Goal: Transaction & Acquisition: Purchase product/service

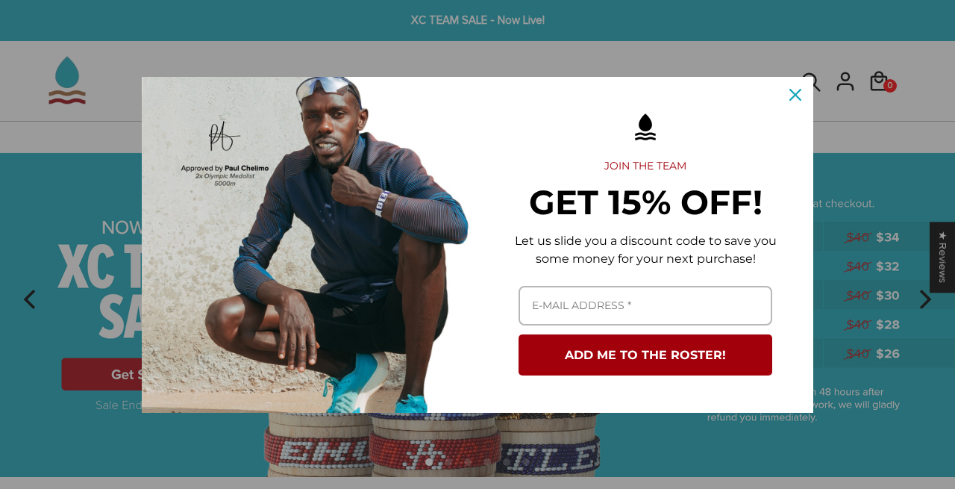
click at [795, 85] on div "Close" at bounding box center [795, 95] width 24 height 24
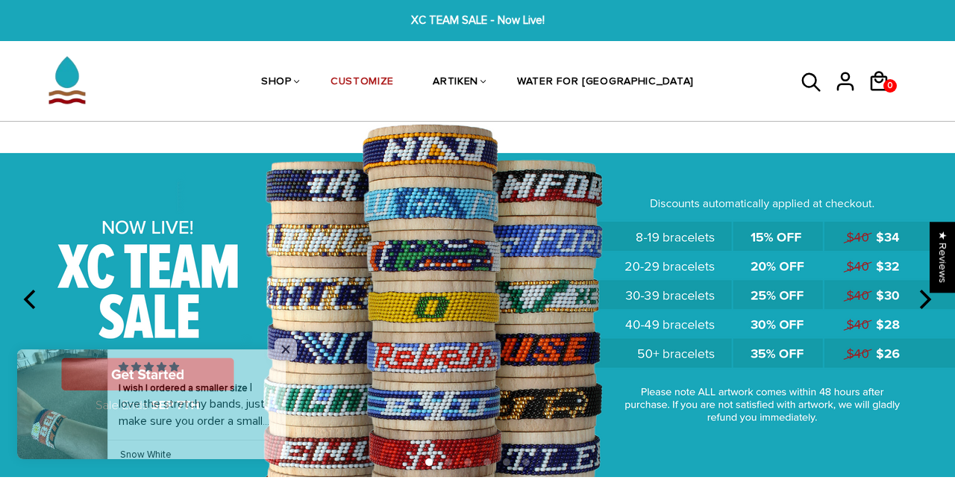
scroll to position [13, 0]
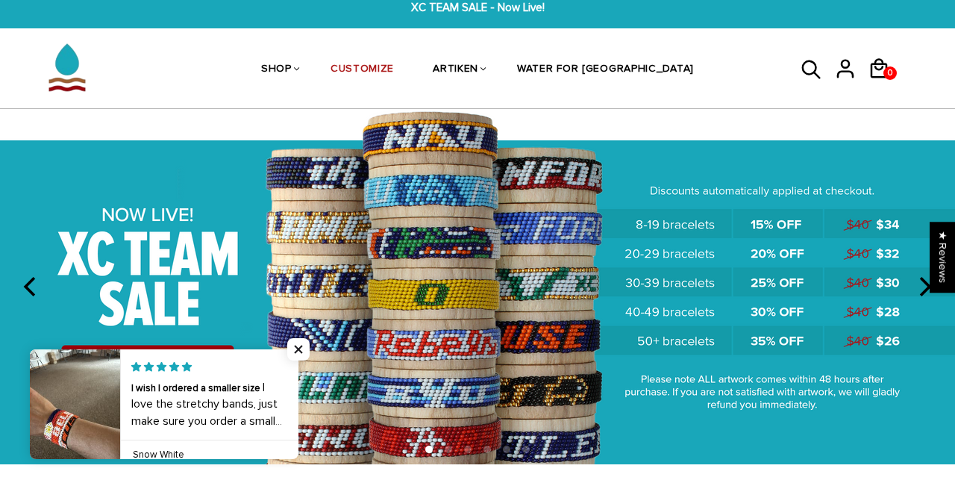
click at [304, 334] on img at bounding box center [477, 286] width 955 height 355
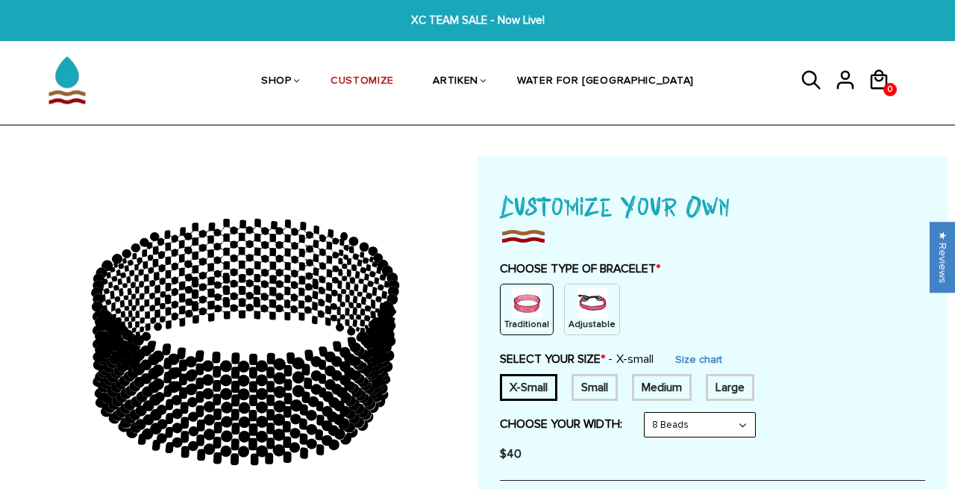
click at [585, 284] on div "Adjustable" at bounding box center [592, 309] width 56 height 51
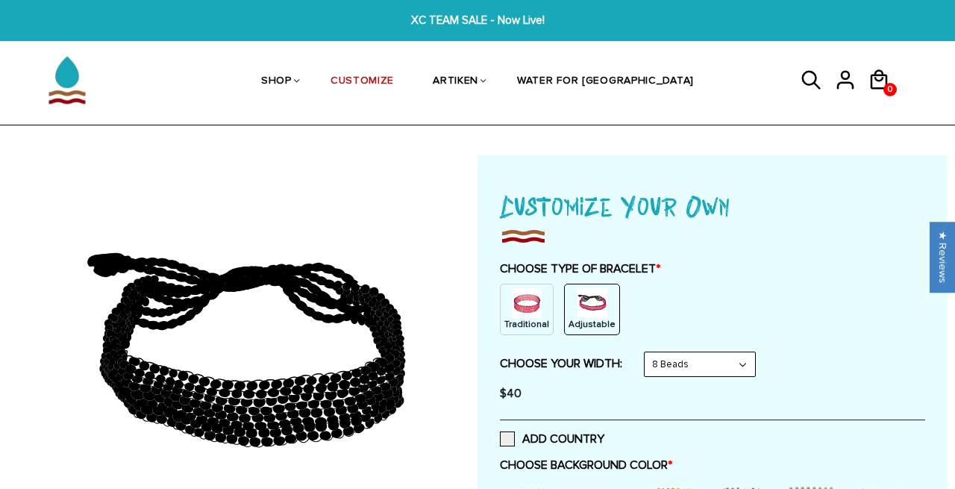
select select "10-beads"
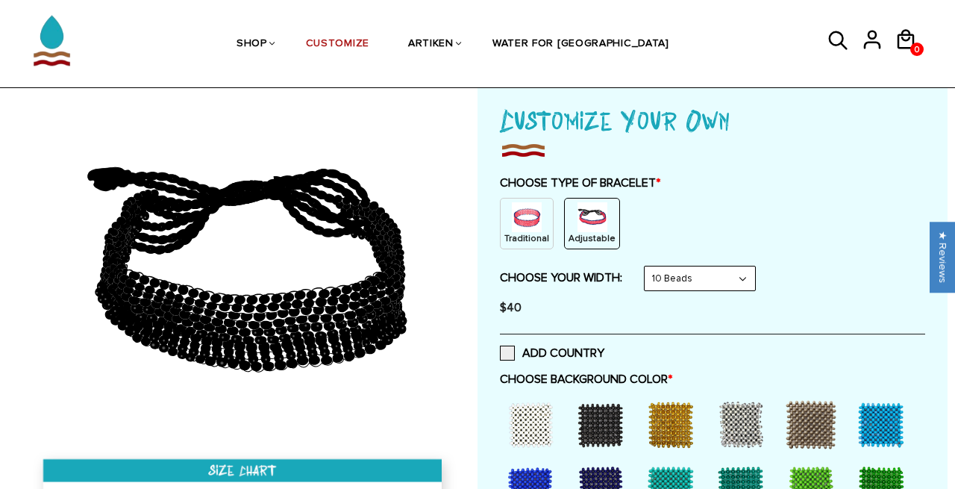
scroll to position [113, 0]
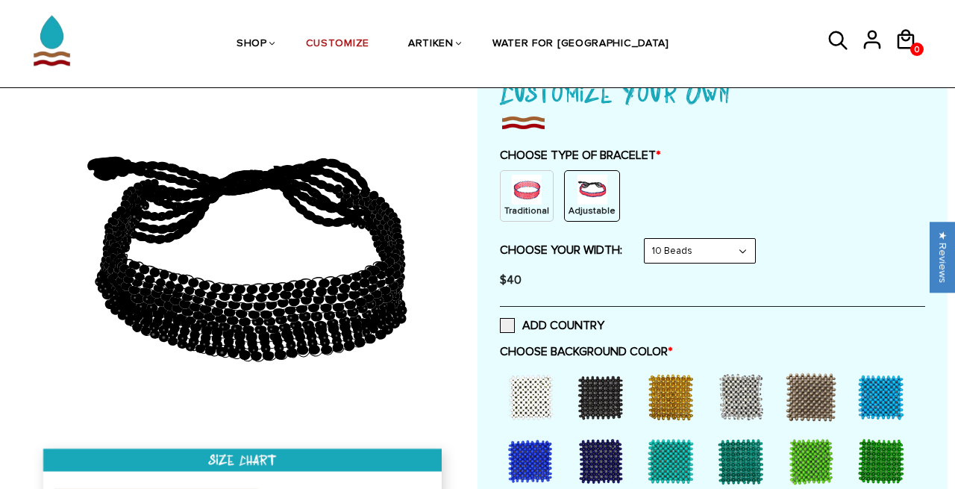
click at [586, 395] on div at bounding box center [601, 397] width 60 height 60
click at [538, 390] on div at bounding box center [531, 397] width 60 height 60
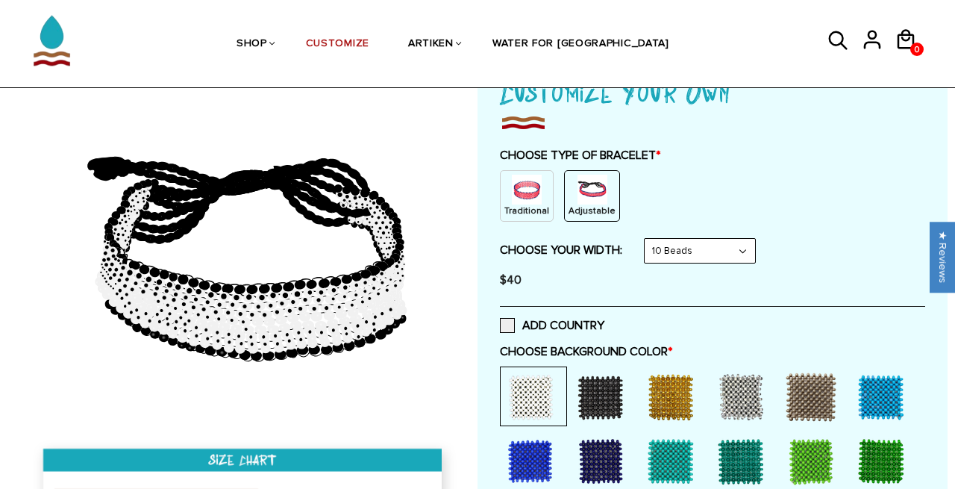
click at [601, 369] on div at bounding box center [601, 397] width 60 height 60
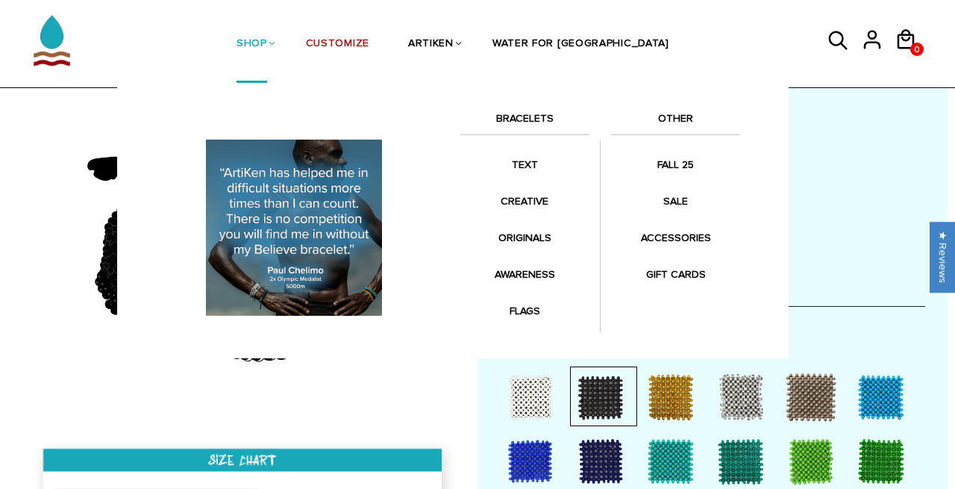
click at [287, 43] on li "SHOP BRACELETS TEXT Inspirational fuel for maximum growth." at bounding box center [251, 43] width 69 height 77
click at [516, 118] on link "BRACELETS" at bounding box center [524, 122] width 128 height 25
click at [531, 118] on link "BRACELETS" at bounding box center [524, 122] width 128 height 25
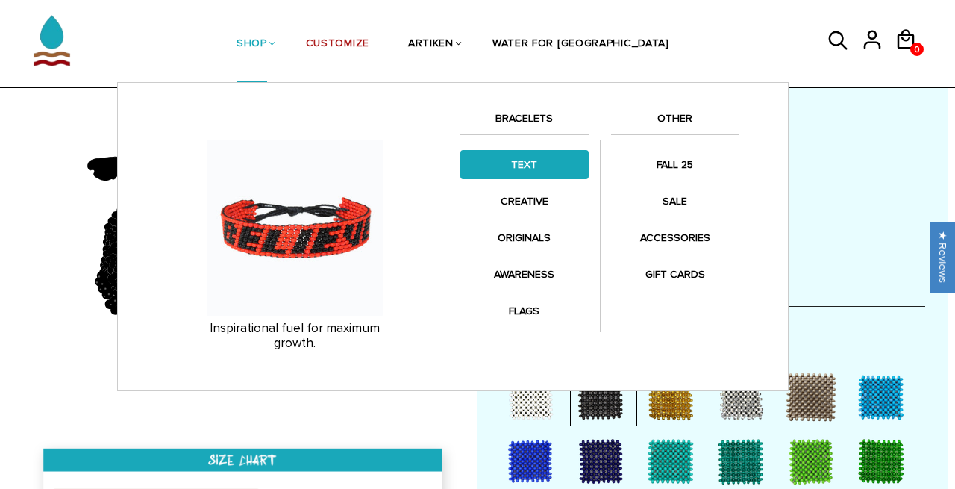
click at [522, 169] on link "TEXT" at bounding box center [524, 164] width 128 height 29
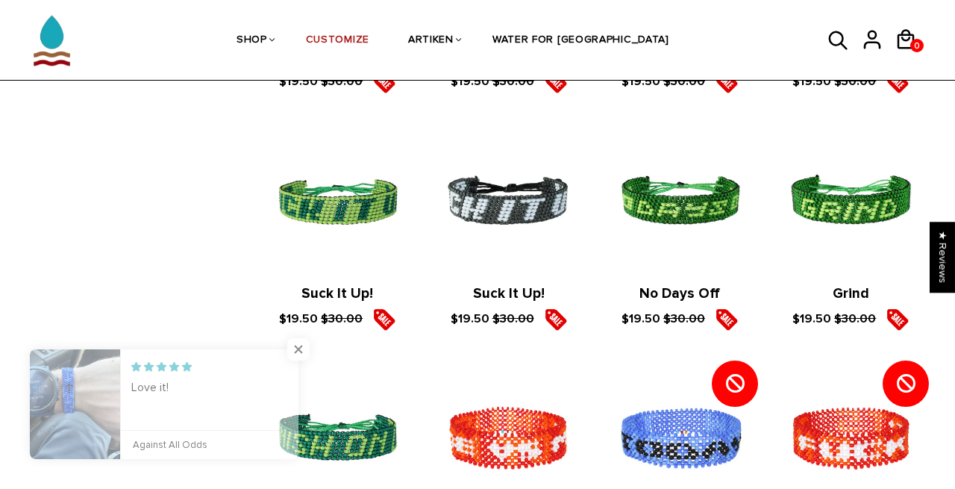
scroll to position [2397, 4]
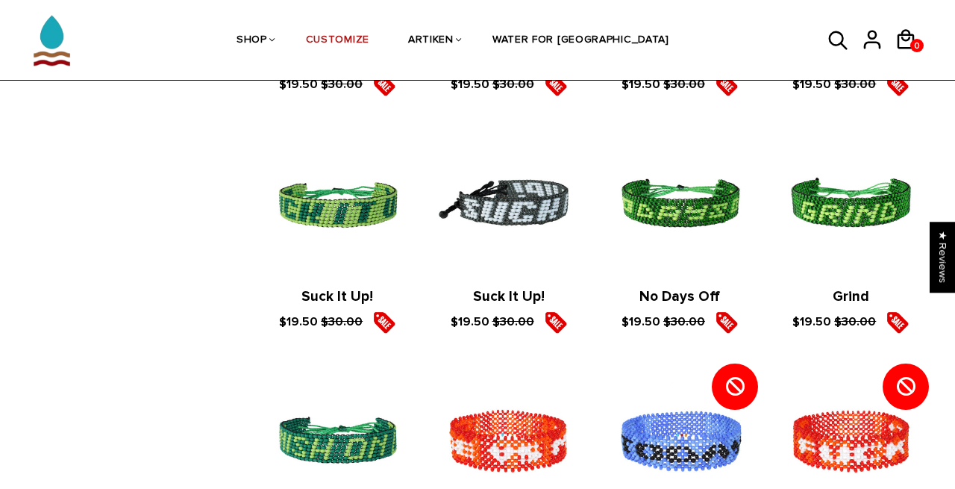
click at [539, 193] on img at bounding box center [508, 204] width 141 height 141
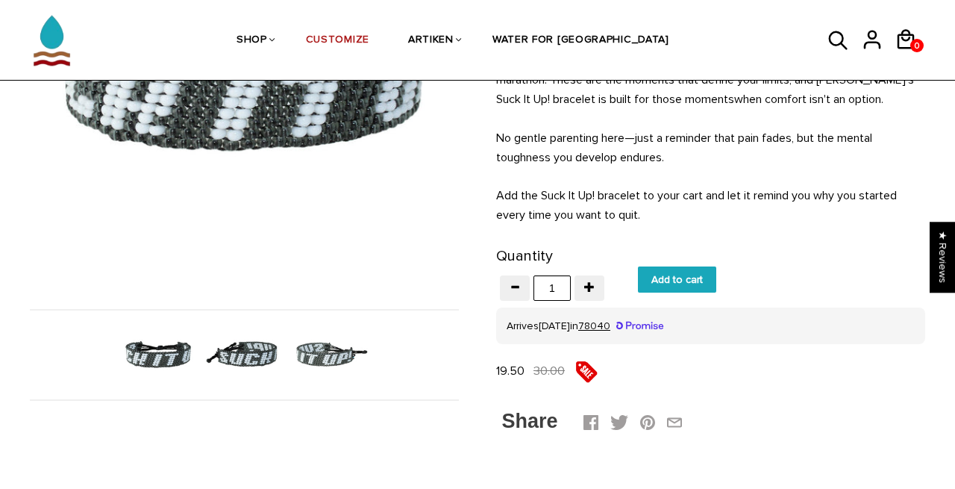
scroll to position [290, 0]
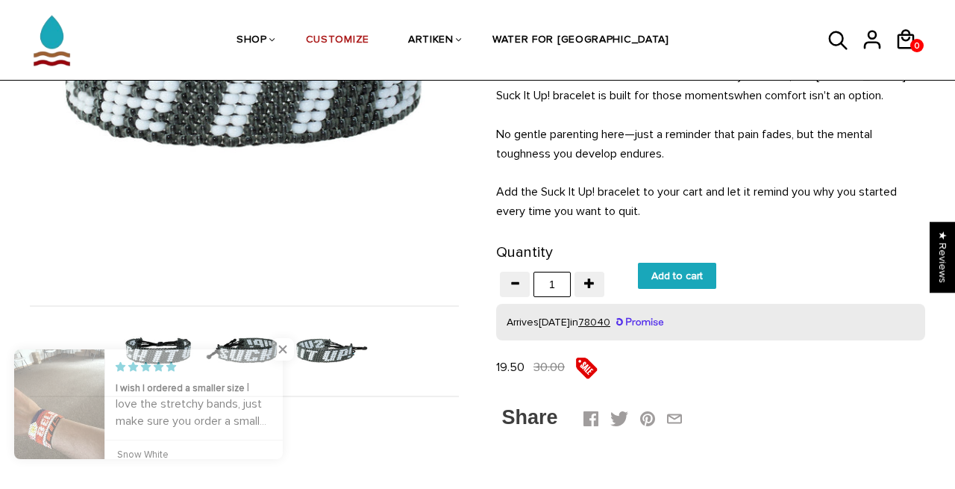
click at [610, 319] on u "78040" at bounding box center [594, 322] width 32 height 13
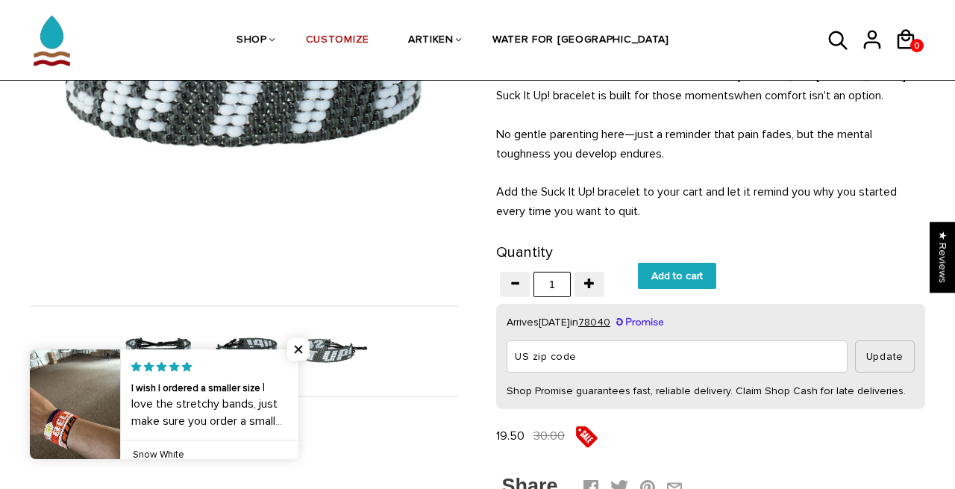
click at [600, 357] on input "US zip code" at bounding box center [677, 356] width 341 height 32
type input "78041"
click at [876, 354] on button "Update" at bounding box center [885, 356] width 60 height 32
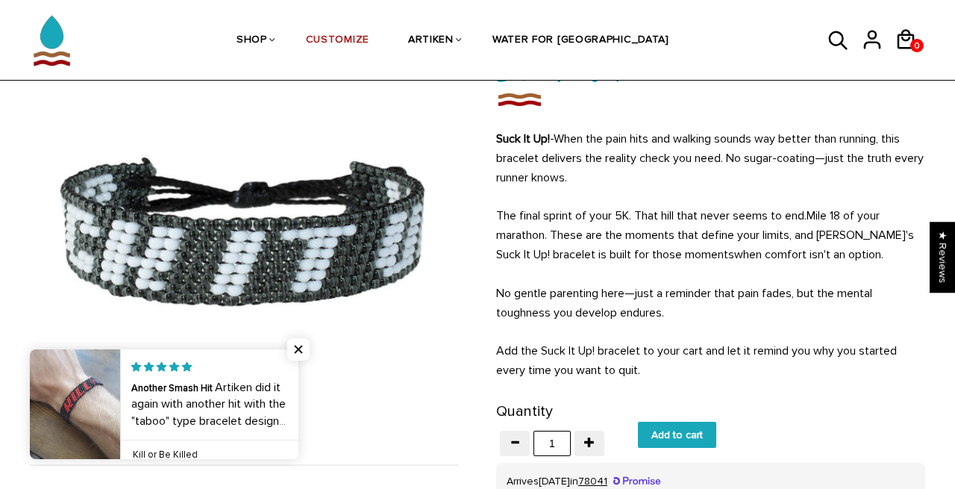
scroll to position [133, 0]
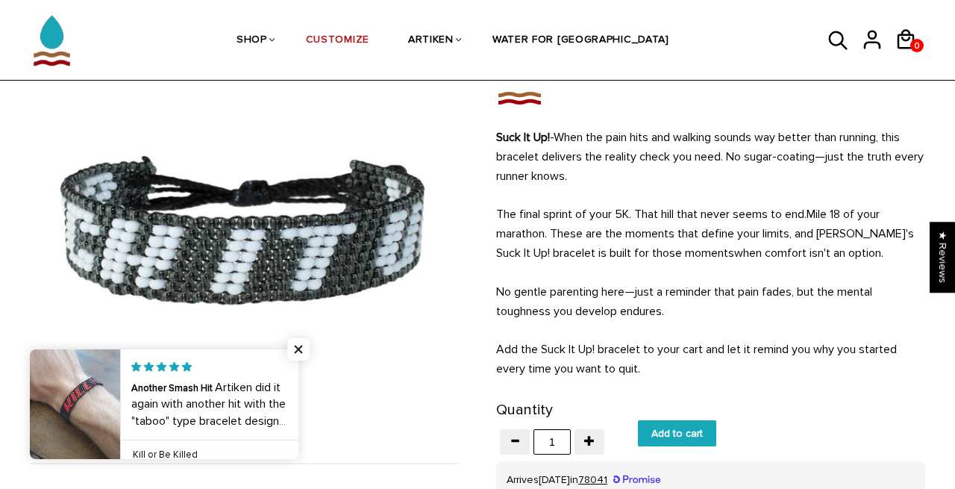
click at [672, 439] on input "Add to cart" at bounding box center [677, 433] width 78 height 26
type input "Add to cart"
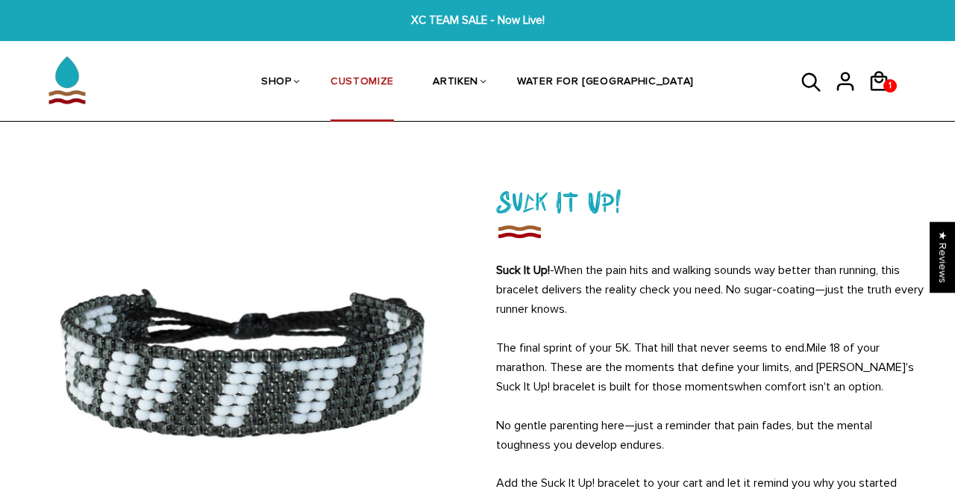
scroll to position [133, 0]
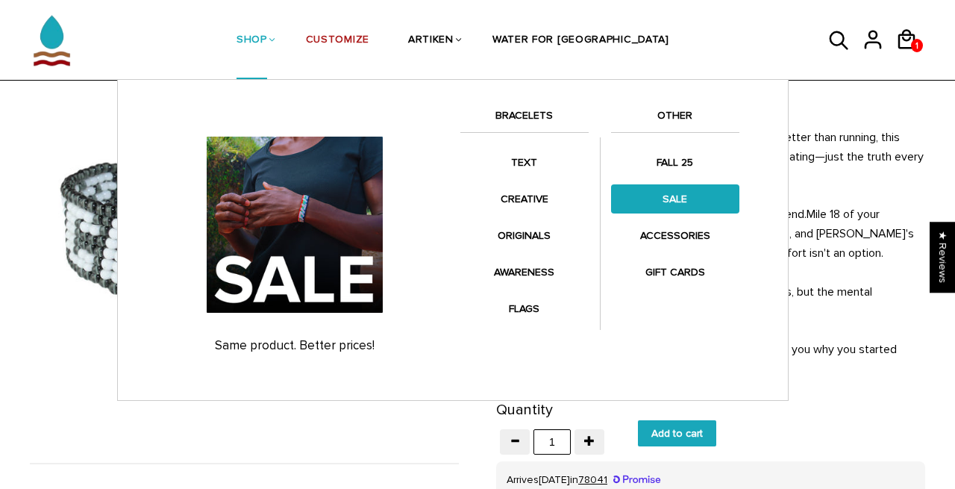
click at [663, 191] on link "SALE" at bounding box center [675, 198] width 128 height 29
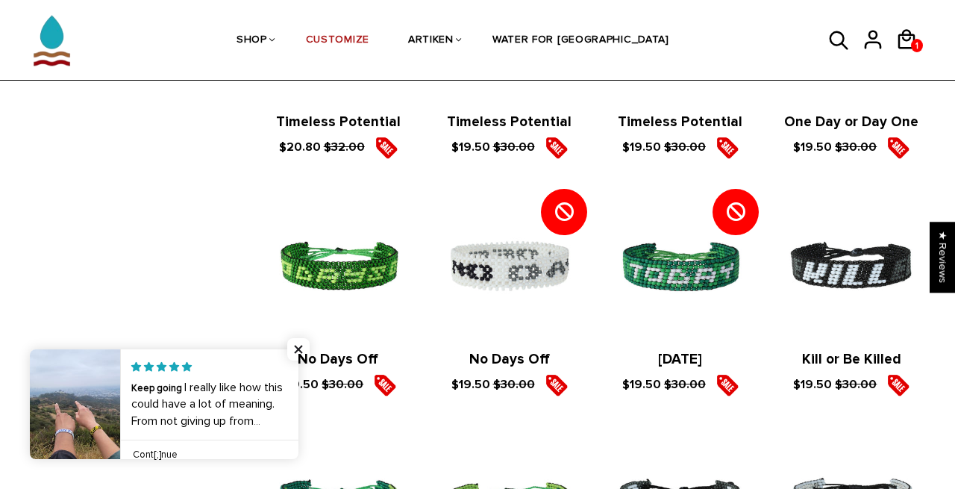
scroll to position [749, 3]
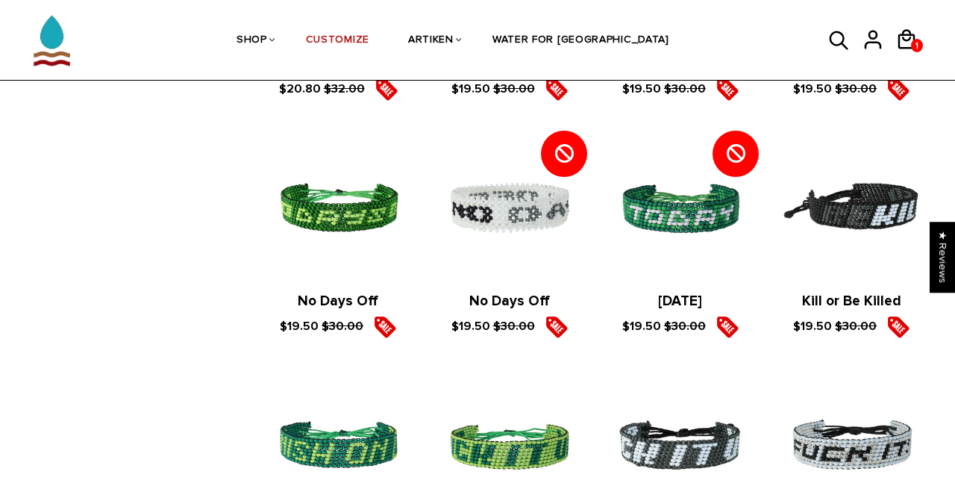
click at [817, 226] on img at bounding box center [851, 208] width 141 height 141
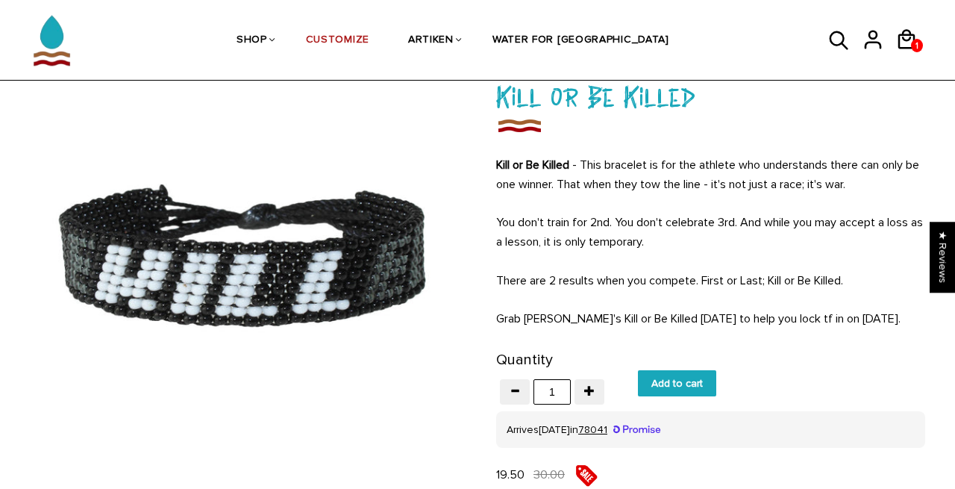
scroll to position [112, 0]
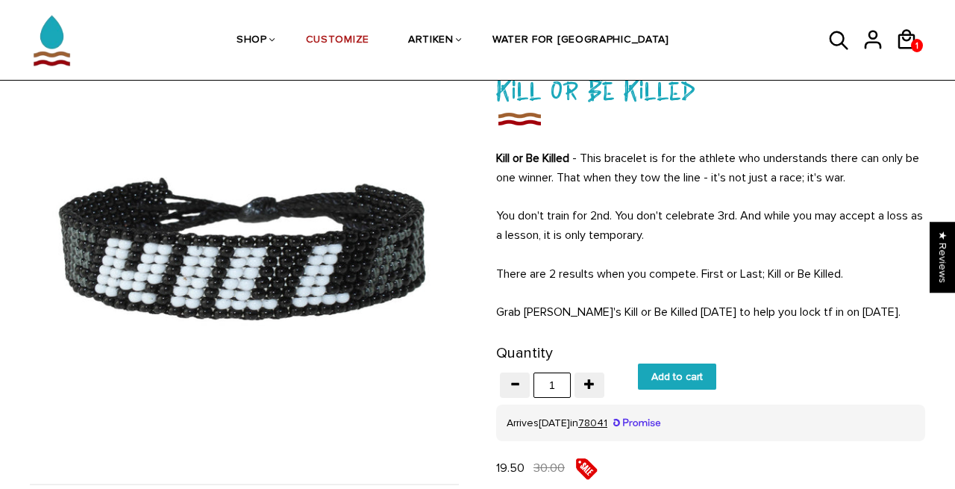
click at [654, 374] on input "Add to cart" at bounding box center [677, 376] width 78 height 26
type input "Add to cart"
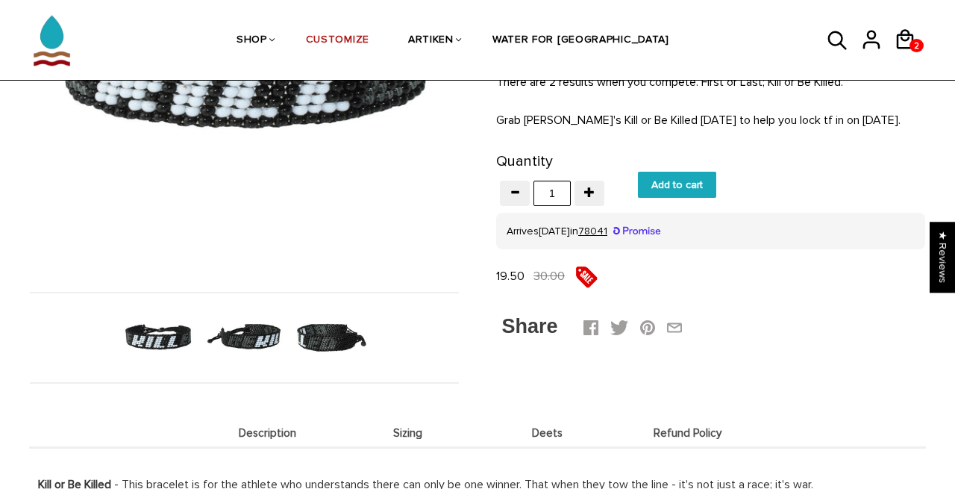
scroll to position [319, 0]
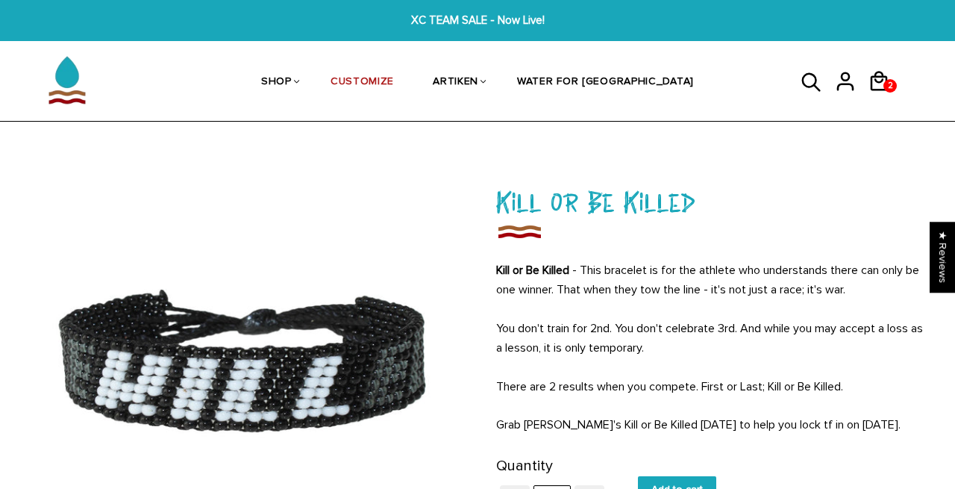
scroll to position [319, 0]
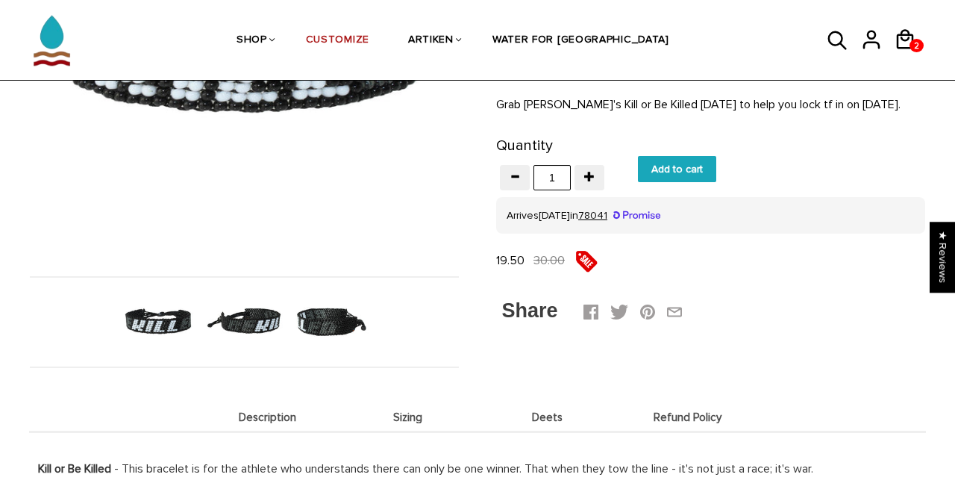
click at [246, 335] on img at bounding box center [244, 322] width 77 height 77
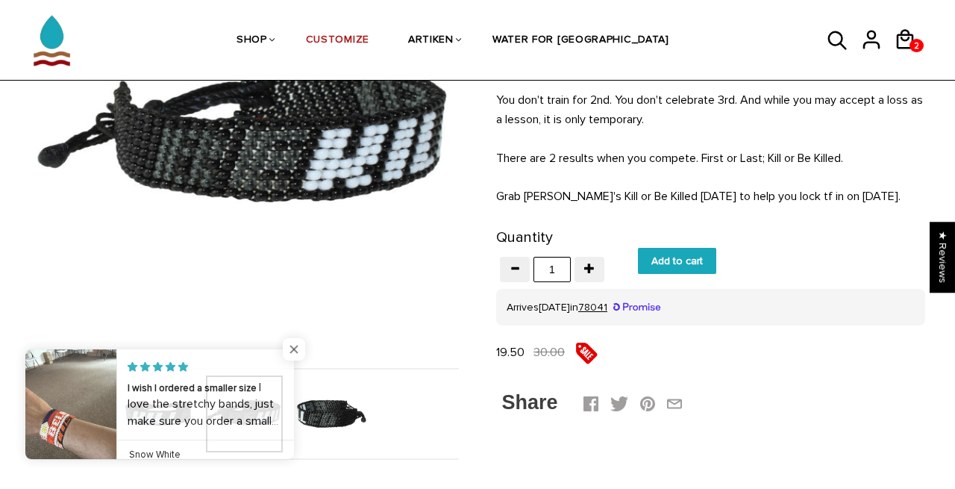
scroll to position [232, 0]
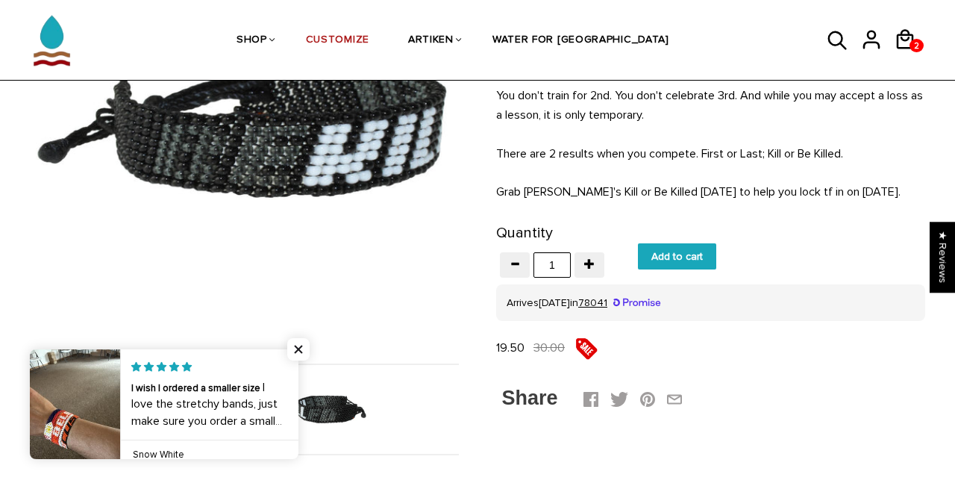
click at [322, 416] on img at bounding box center [330, 409] width 77 height 77
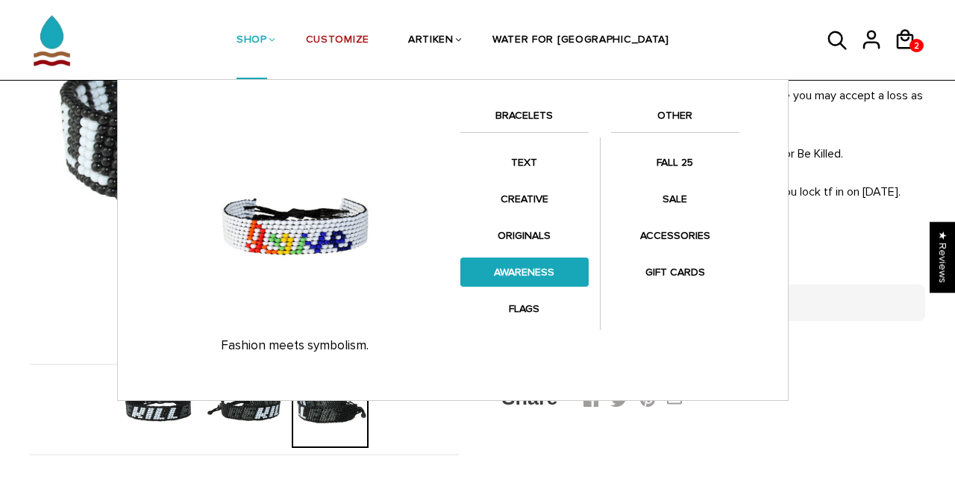
click at [506, 272] on link "AWARENESS" at bounding box center [524, 271] width 128 height 29
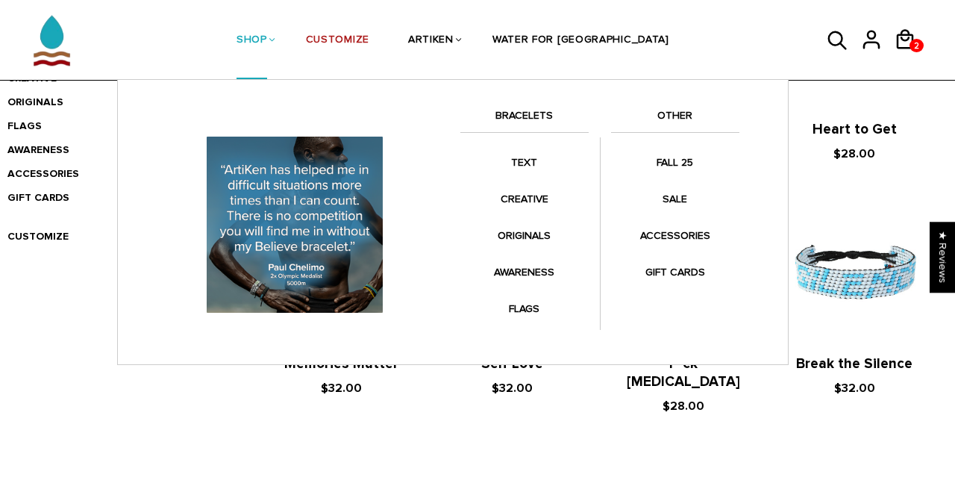
scroll to position [461, 0]
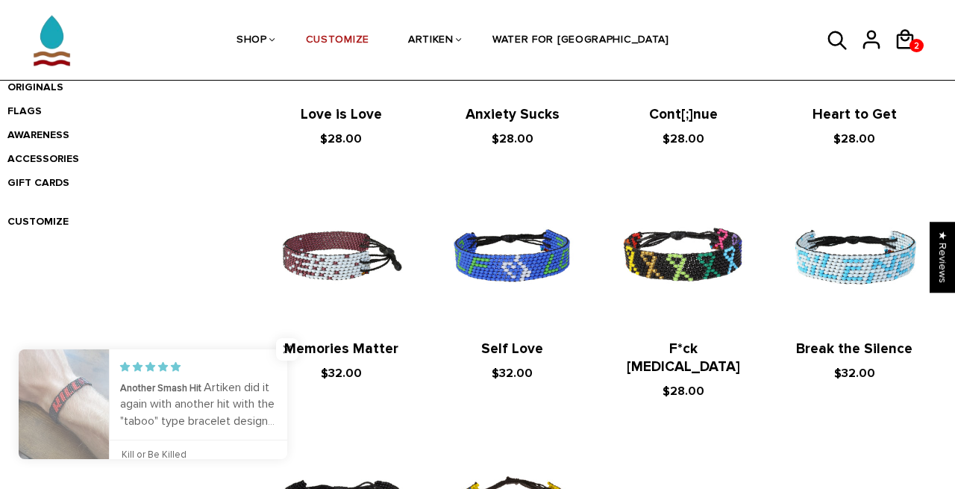
click at [322, 258] on img at bounding box center [341, 256] width 141 height 141
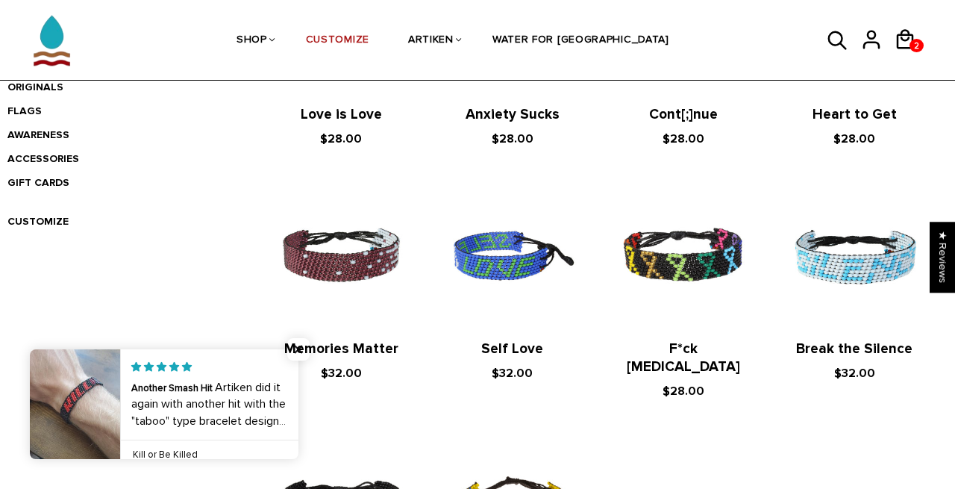
click at [526, 272] on img at bounding box center [512, 256] width 141 height 141
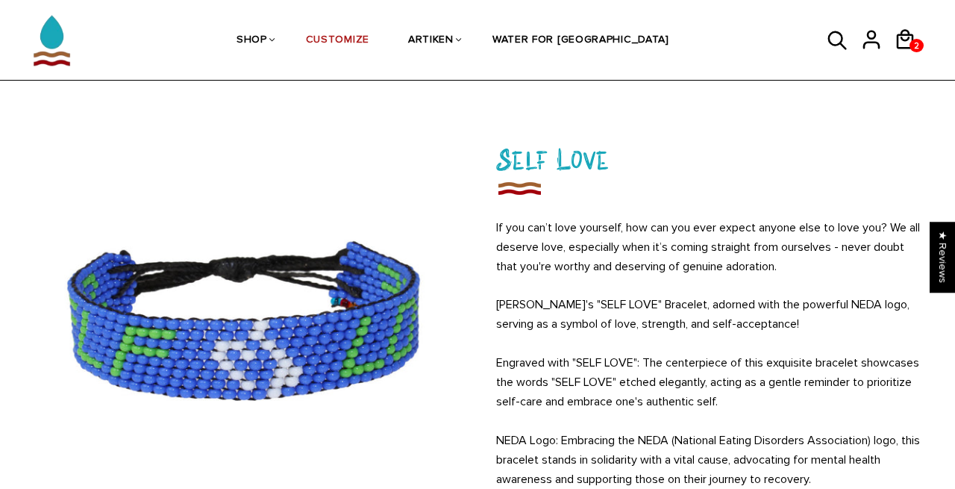
scroll to position [53, 0]
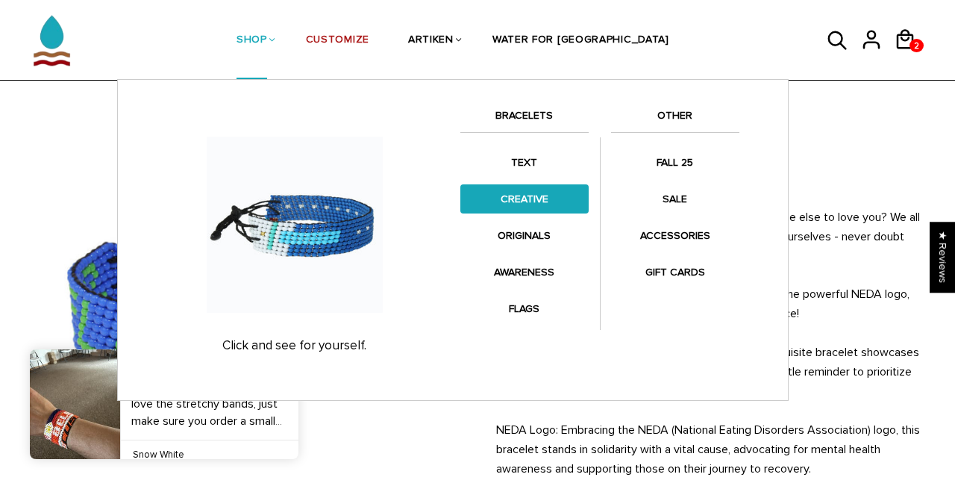
click at [517, 202] on link "CREATIVE" at bounding box center [524, 198] width 128 height 29
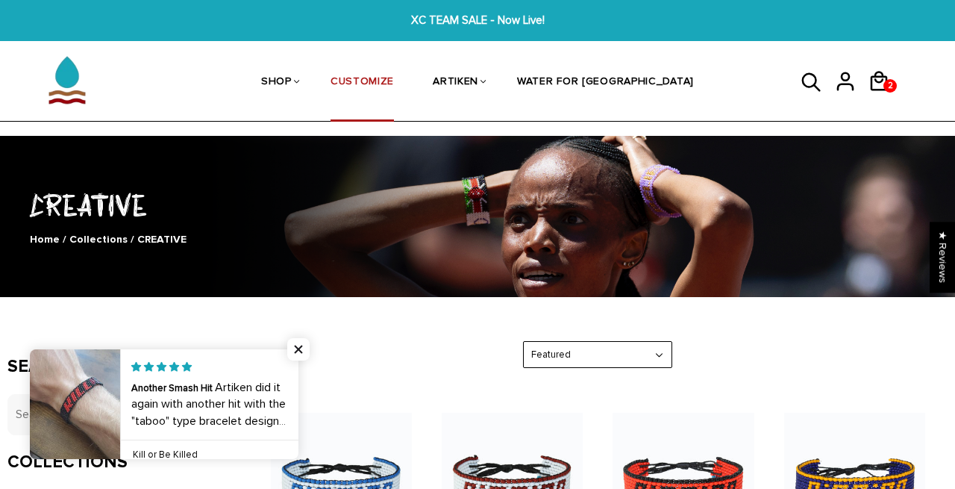
click at [394, 84] on link "CUSTOMIZE" at bounding box center [362, 82] width 63 height 79
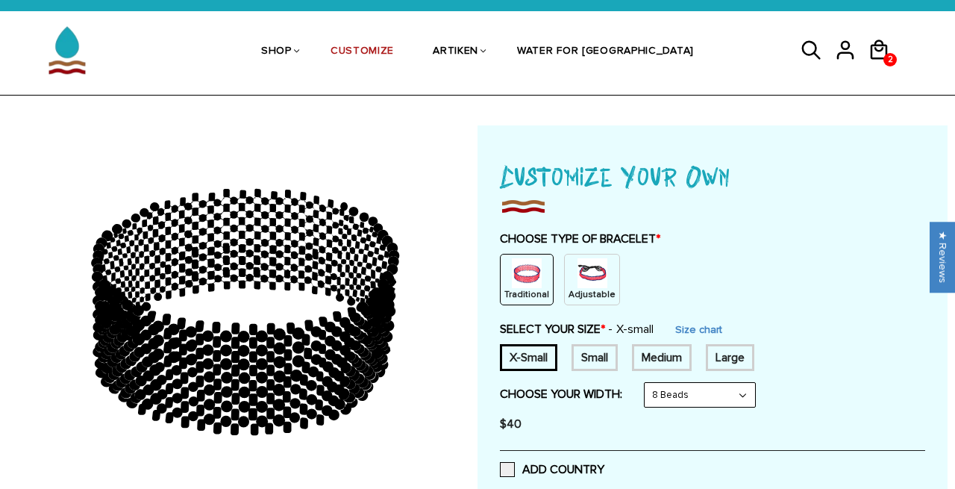
scroll to position [35, 0]
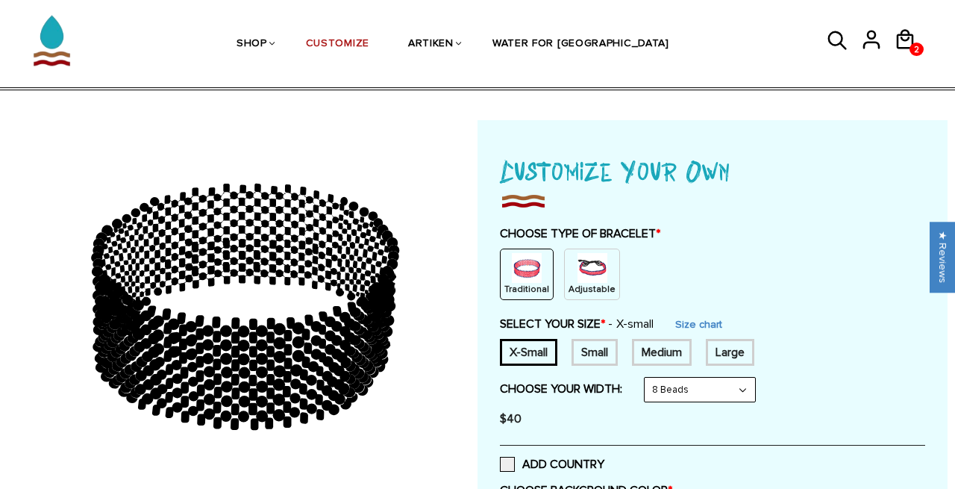
click at [604, 350] on div "Small" at bounding box center [595, 352] width 46 height 27
click at [572, 285] on p "Adjustable" at bounding box center [592, 289] width 47 height 13
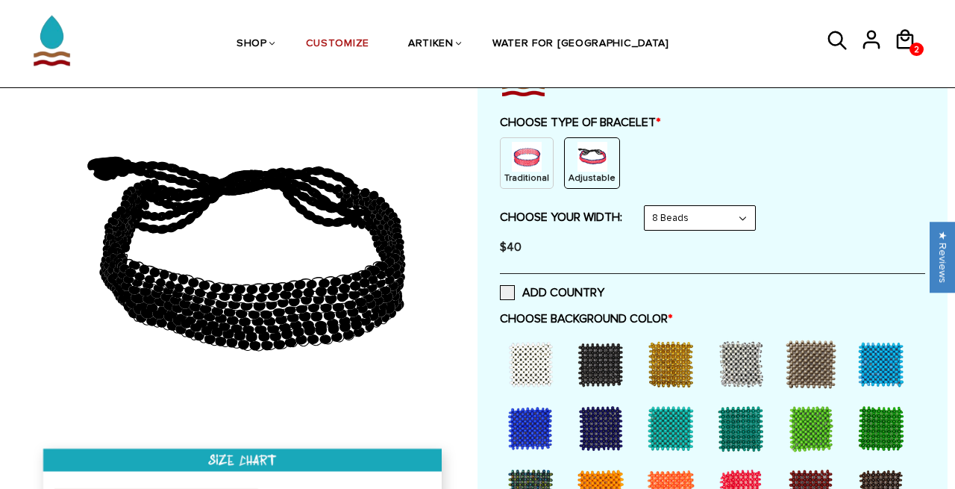
scroll to position [144, 0]
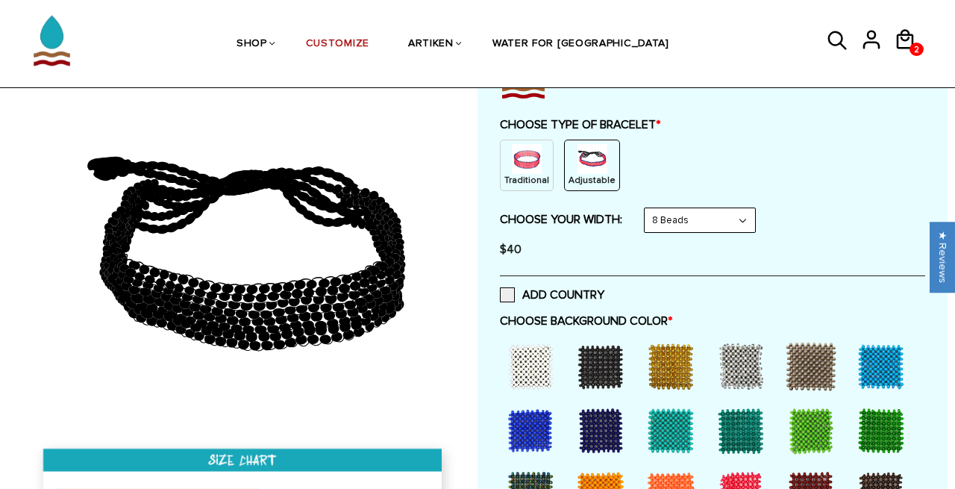
click at [533, 355] on div at bounding box center [531, 367] width 60 height 60
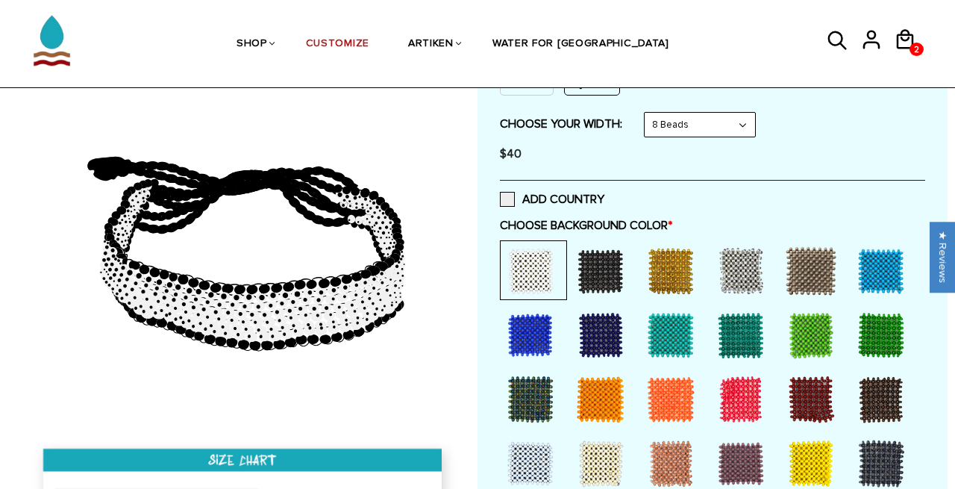
scroll to position [246, 0]
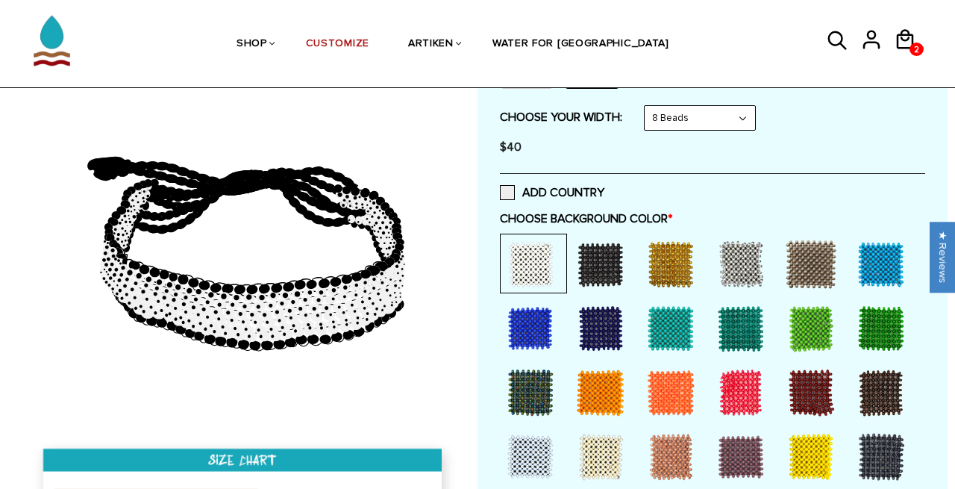
click at [590, 326] on div at bounding box center [601, 328] width 60 height 60
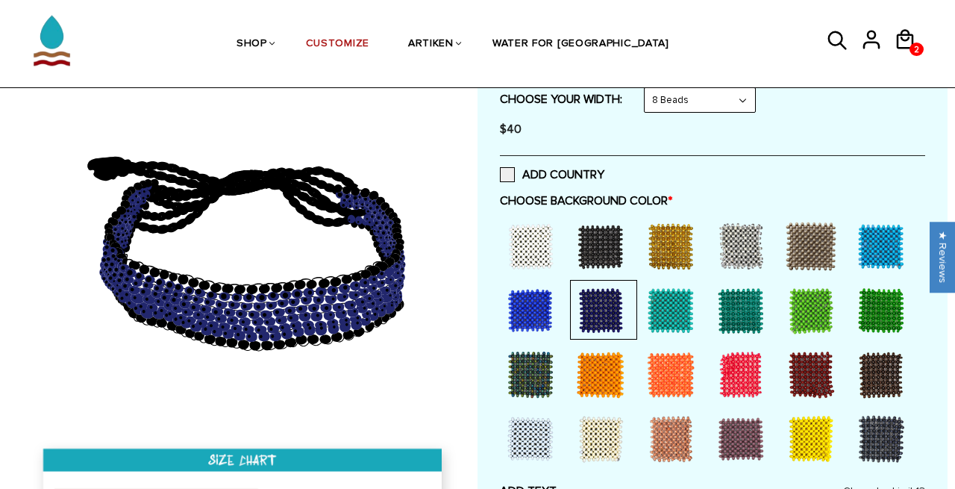
scroll to position [271, 0]
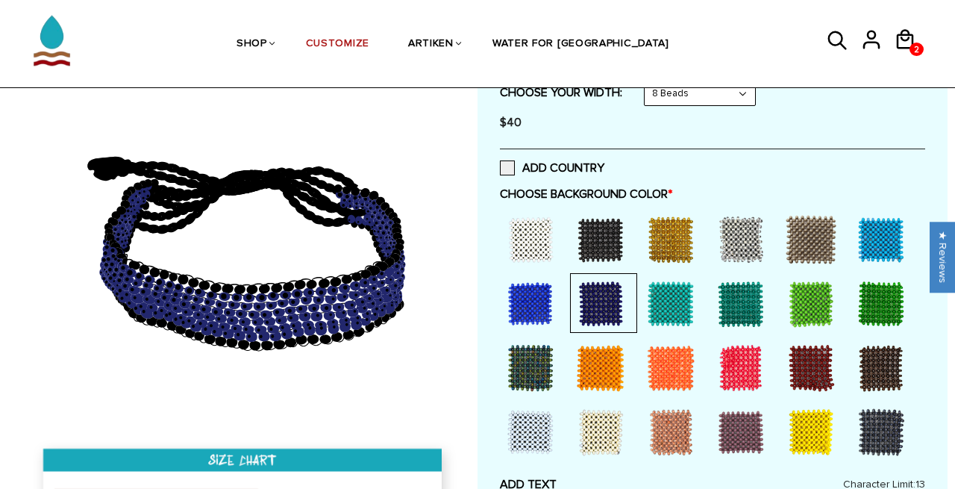
click at [525, 410] on div at bounding box center [531, 432] width 60 height 60
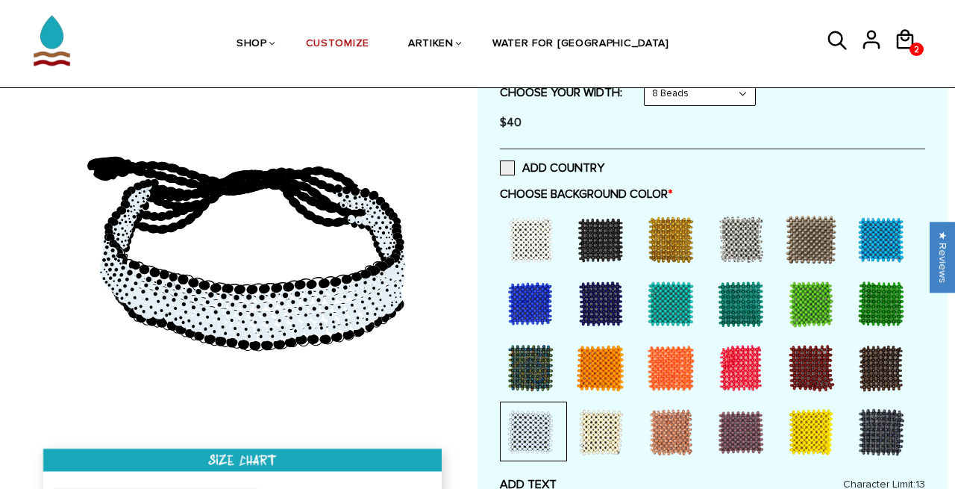
click at [542, 235] on div at bounding box center [531, 240] width 60 height 60
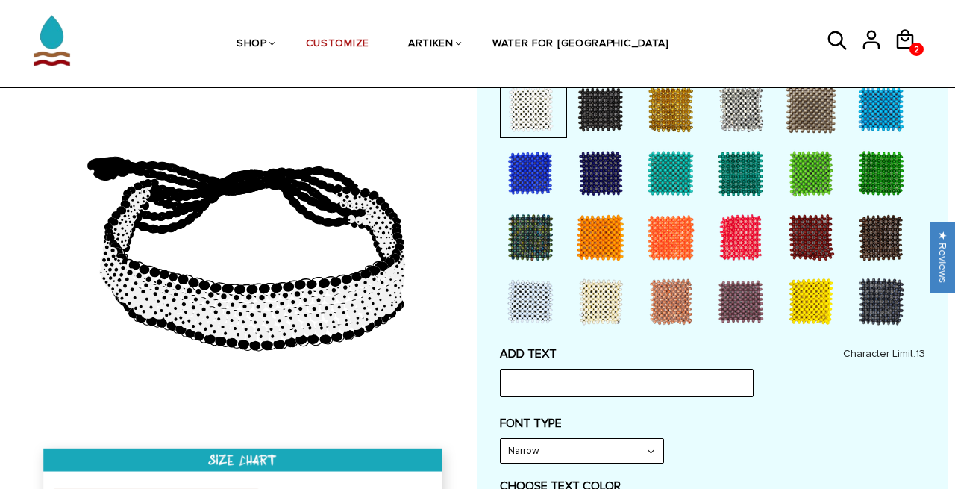
scroll to position [405, 0]
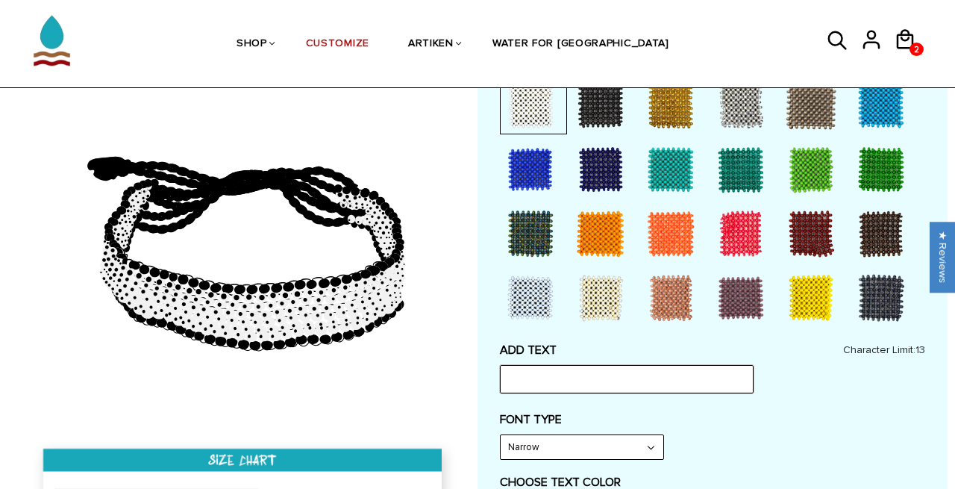
click at [518, 366] on input "text" at bounding box center [627, 379] width 254 height 28
type input "DAWGS"
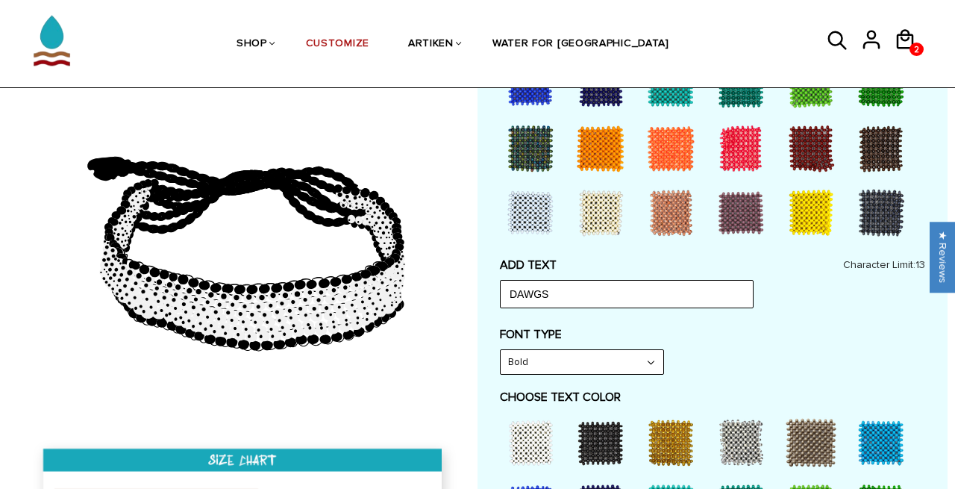
scroll to position [505, 0]
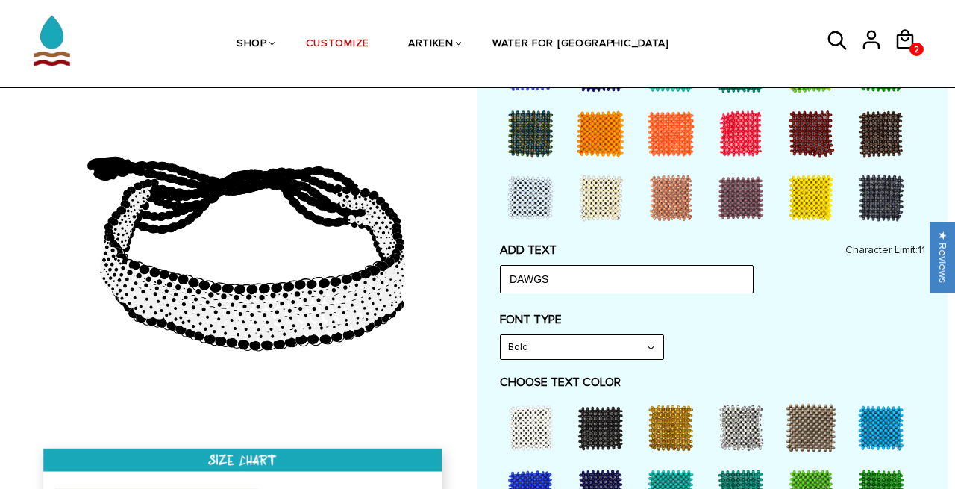
click at [593, 412] on div at bounding box center [601, 428] width 60 height 60
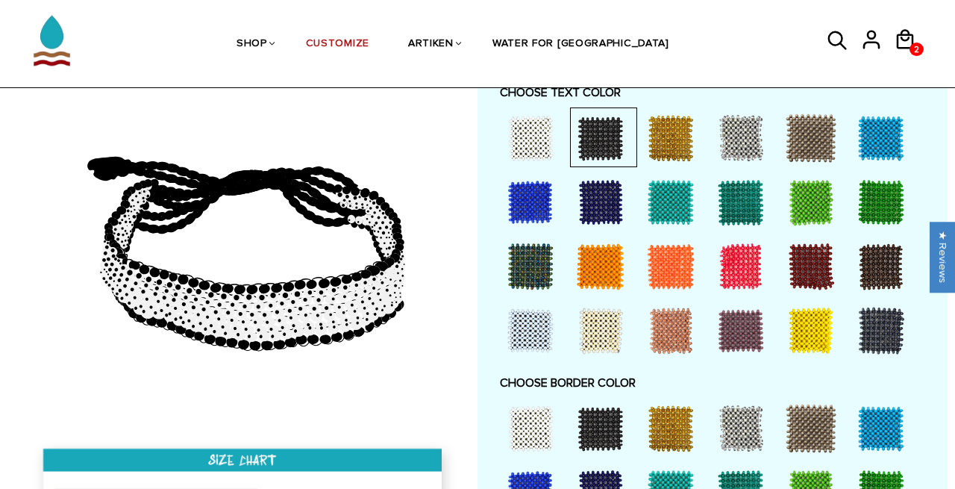
scroll to position [841, 0]
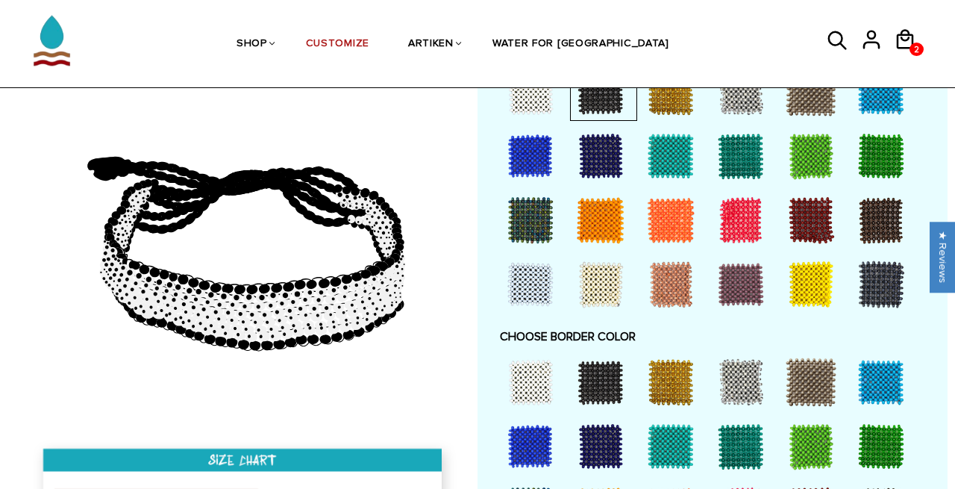
click at [670, 369] on div at bounding box center [671, 382] width 60 height 60
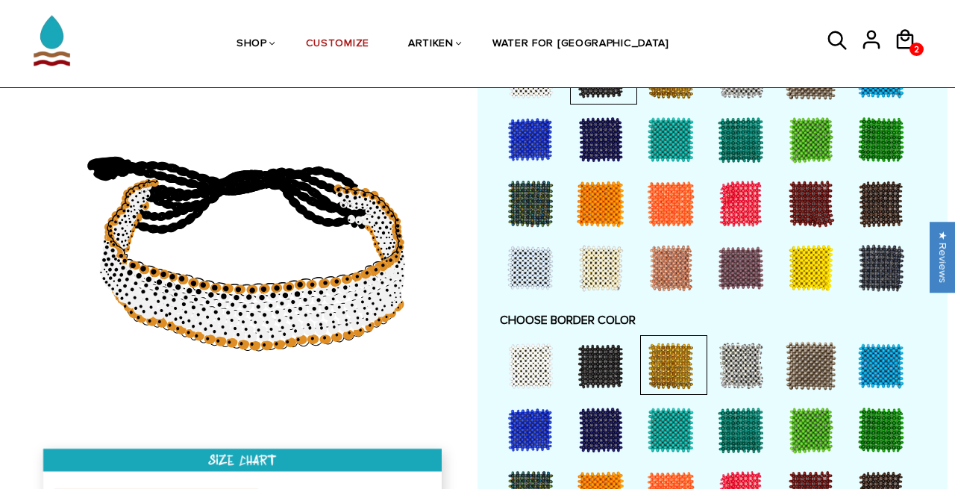
scroll to position [827, 0]
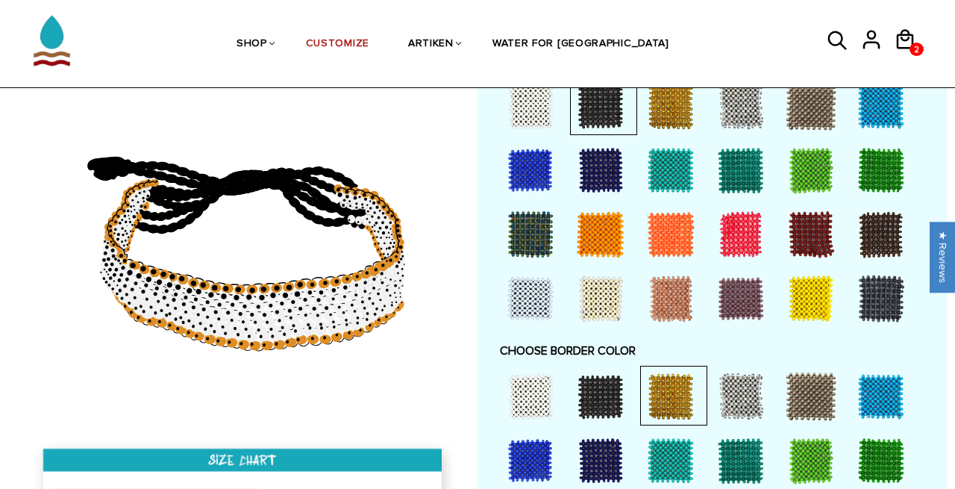
click at [589, 146] on div at bounding box center [601, 170] width 60 height 60
drag, startPoint x: 304, startPoint y: 282, endPoint x: 290, endPoint y: 158, distance: 124.7
click at [290, 158] on icon at bounding box center [244, 245] width 429 height 373
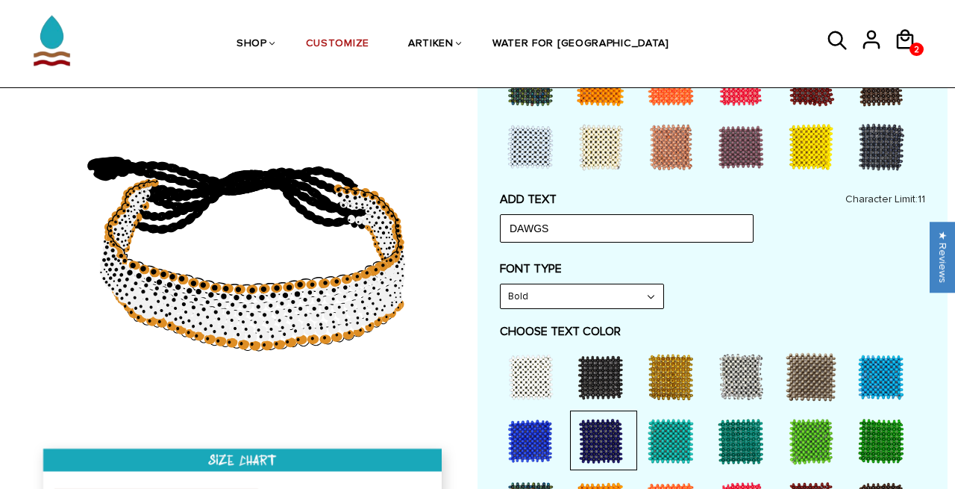
scroll to position [554, 0]
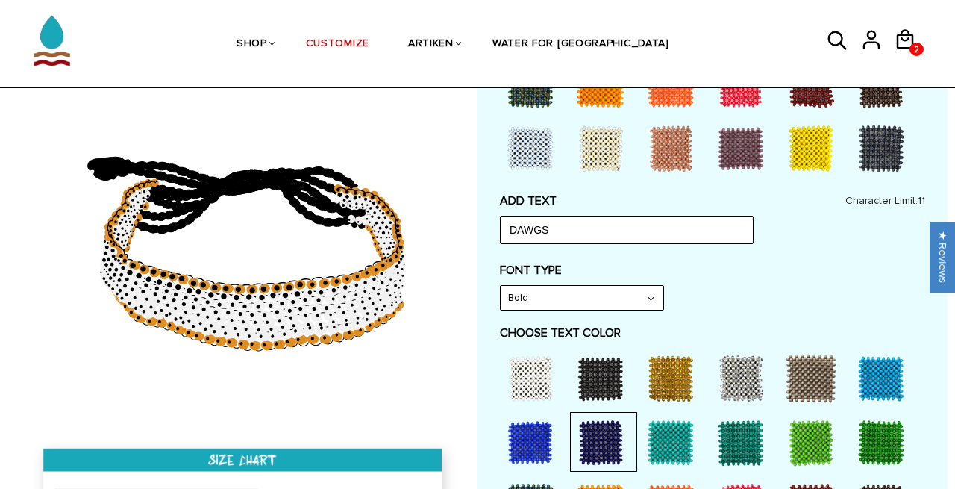
select select "Narrow"
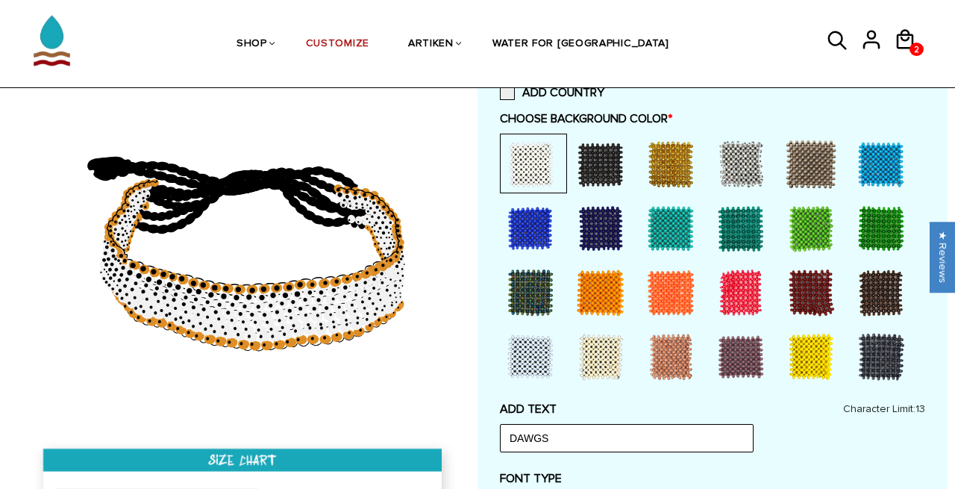
scroll to position [340, 0]
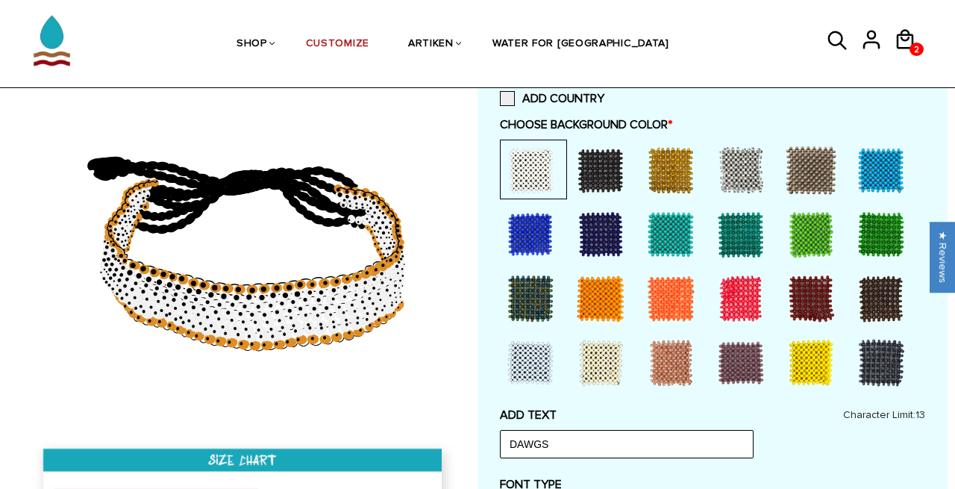
click at [606, 189] on div at bounding box center [601, 170] width 60 height 60
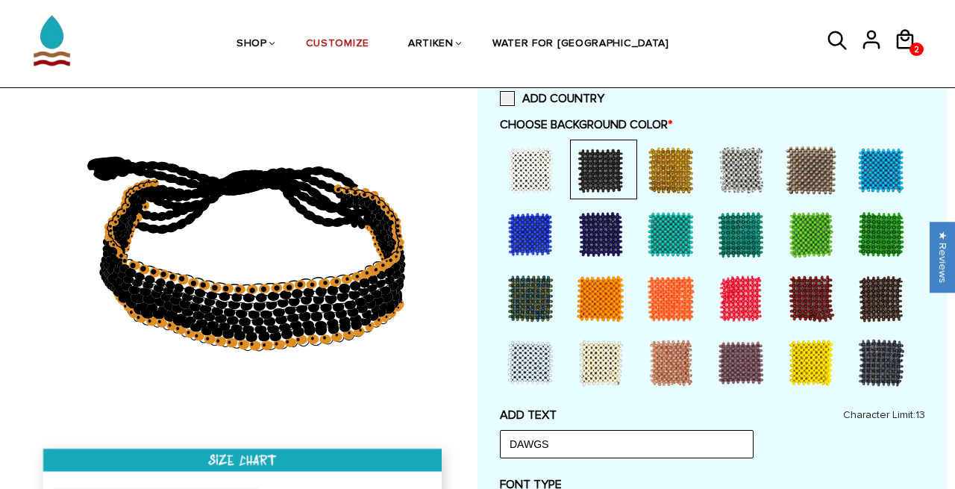
click at [551, 158] on div at bounding box center [531, 170] width 60 height 60
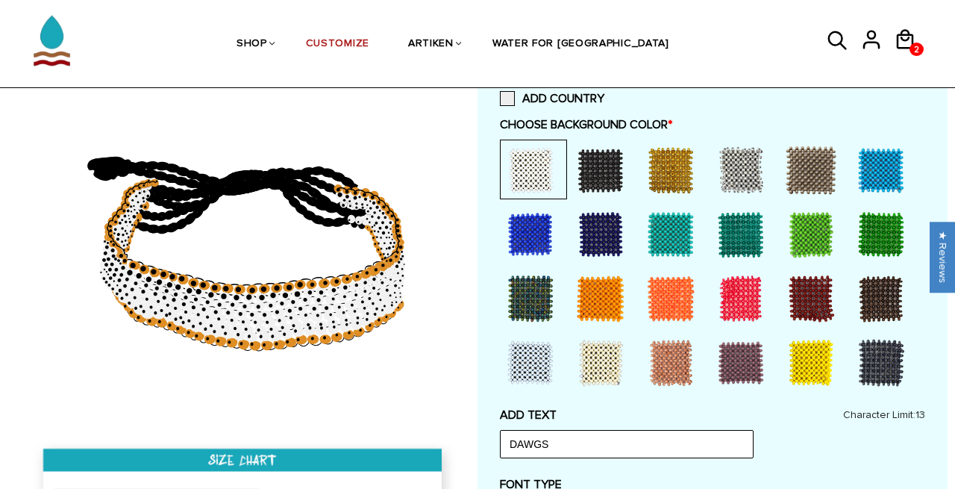
drag, startPoint x: 357, startPoint y: 305, endPoint x: 357, endPoint y: 286, distance: 19.4
click at [357, 286] on icon at bounding box center [244, 245] width 429 height 373
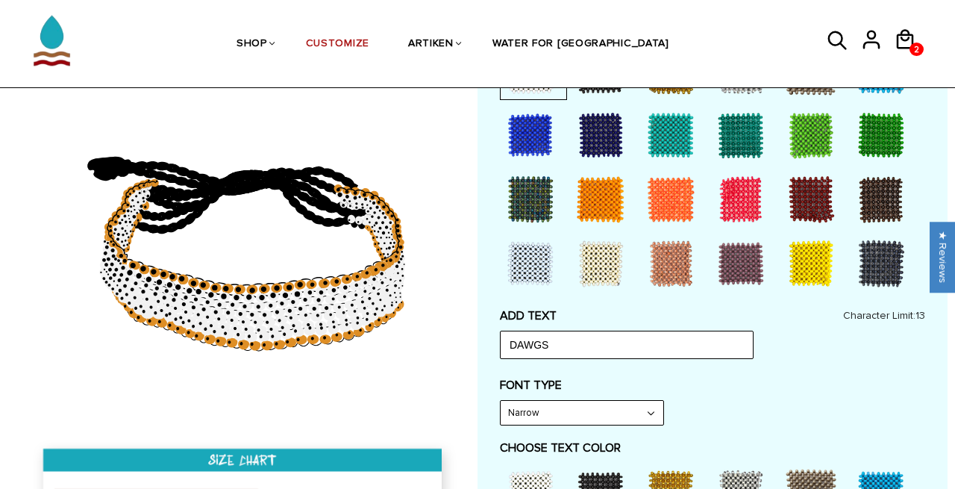
scroll to position [486, 0]
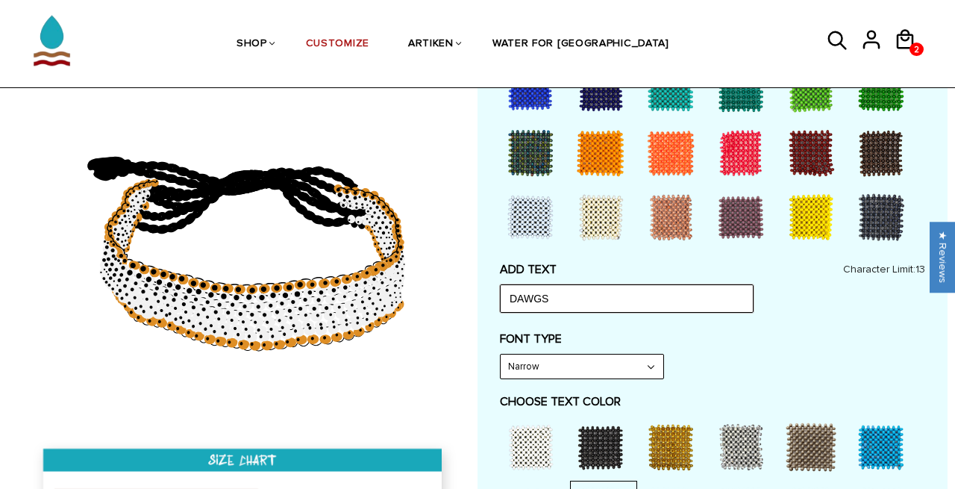
click at [566, 295] on input "DAWGS" at bounding box center [627, 298] width 254 height 28
type input "D"
type input "A"
type input "DAWGS"
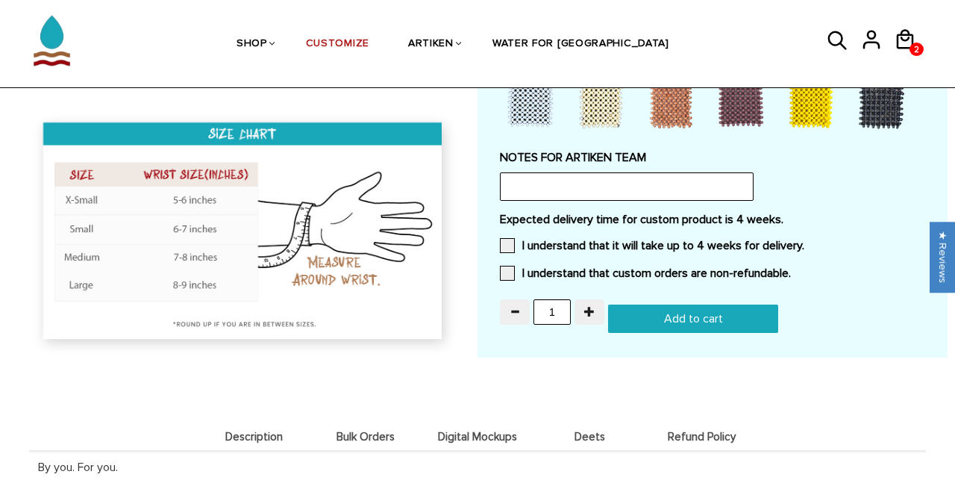
scroll to position [1313, 0]
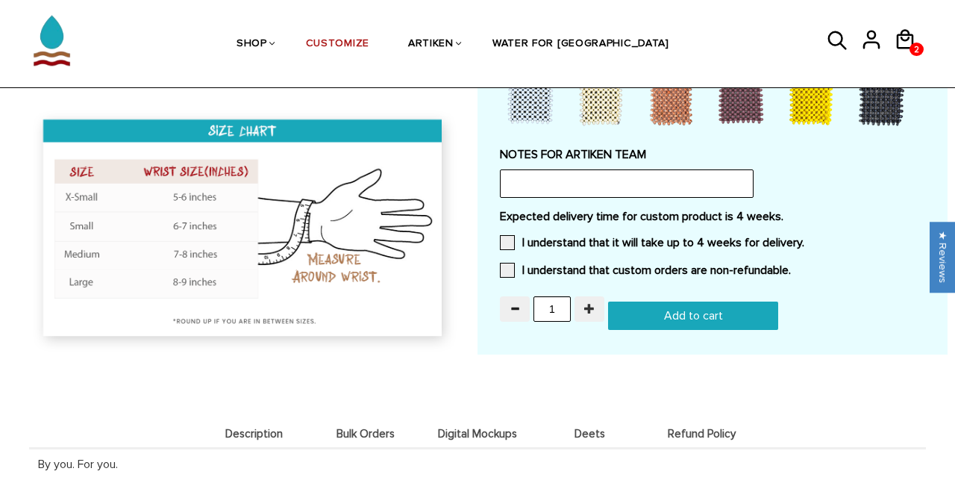
click at [592, 303] on span "button" at bounding box center [589, 308] width 10 height 10
type input "2"
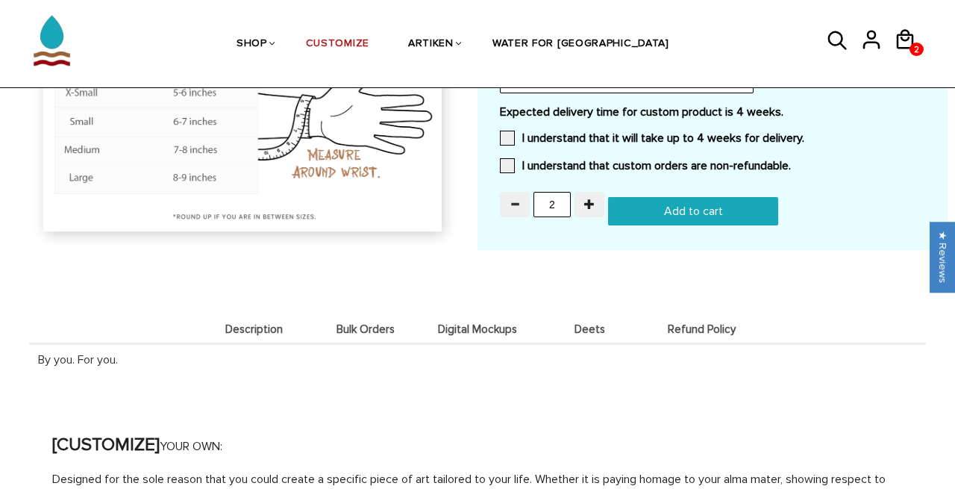
scroll to position [1432, 0]
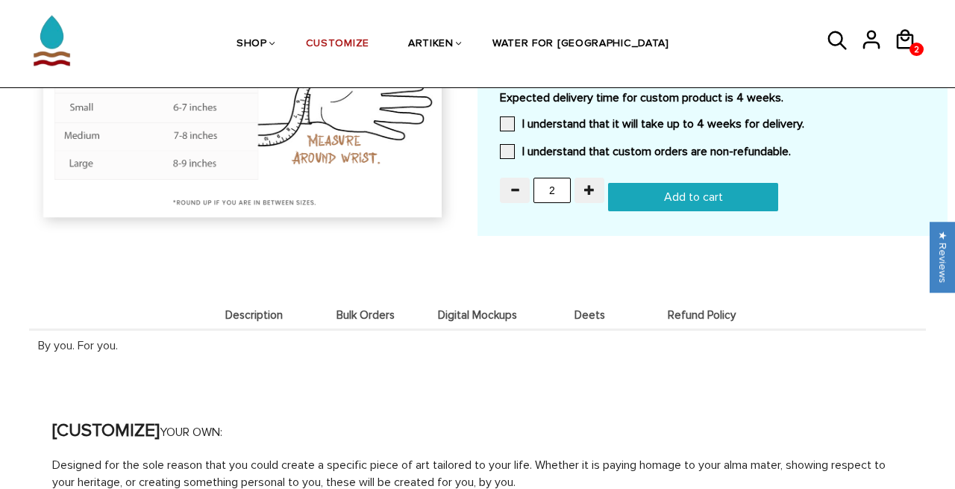
click at [478, 309] on span "Digital Mockups" at bounding box center [477, 315] width 104 height 13
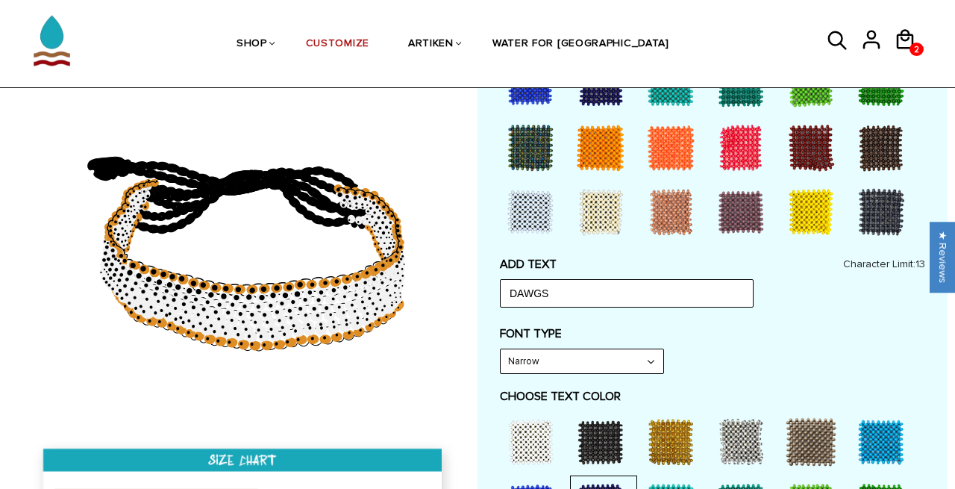
scroll to position [354, 0]
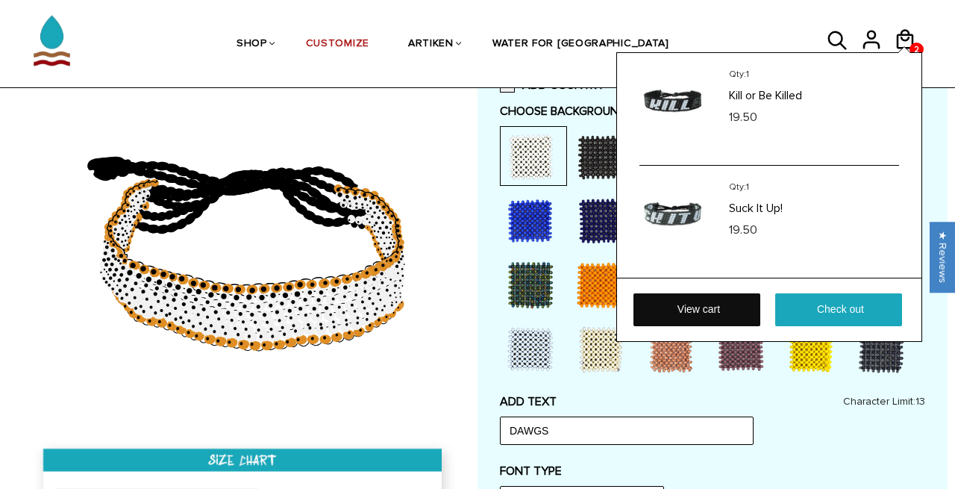
click at [692, 315] on link "View cart" at bounding box center [697, 309] width 127 height 33
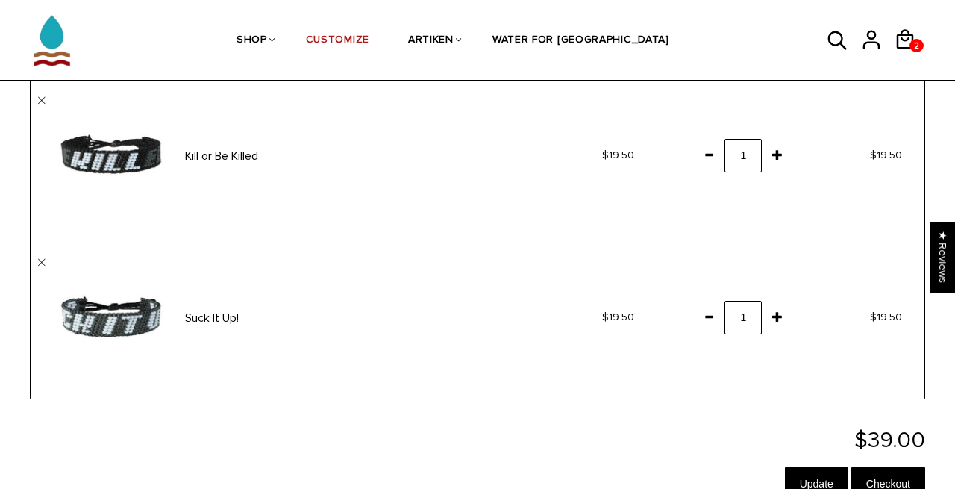
scroll to position [123, 0]
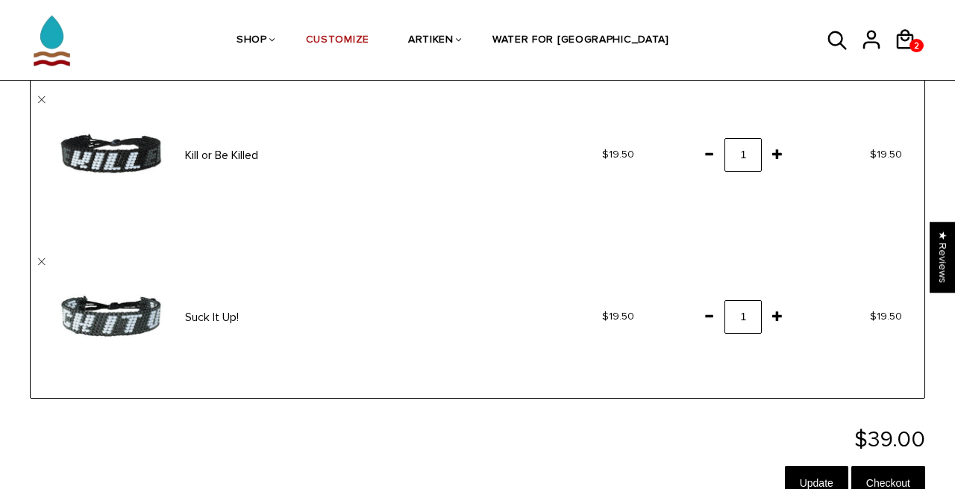
click at [708, 316] on span at bounding box center [708, 315] width 25 height 27
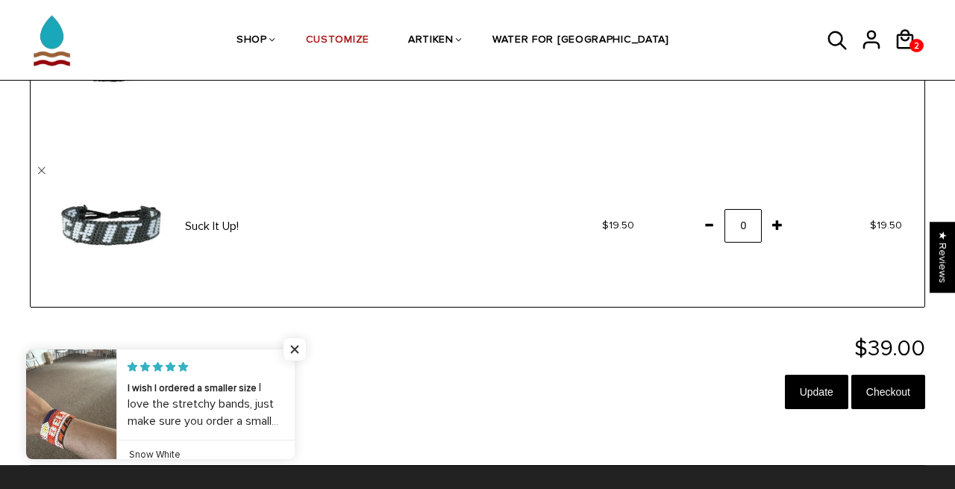
scroll to position [233, 0]
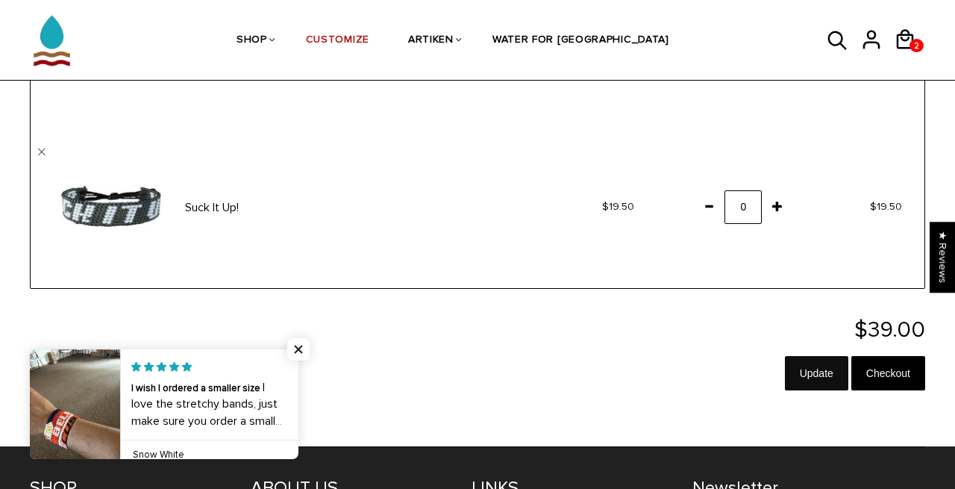
click at [807, 371] on input "Update" at bounding box center [816, 373] width 63 height 34
